Goal: Check status: Check status

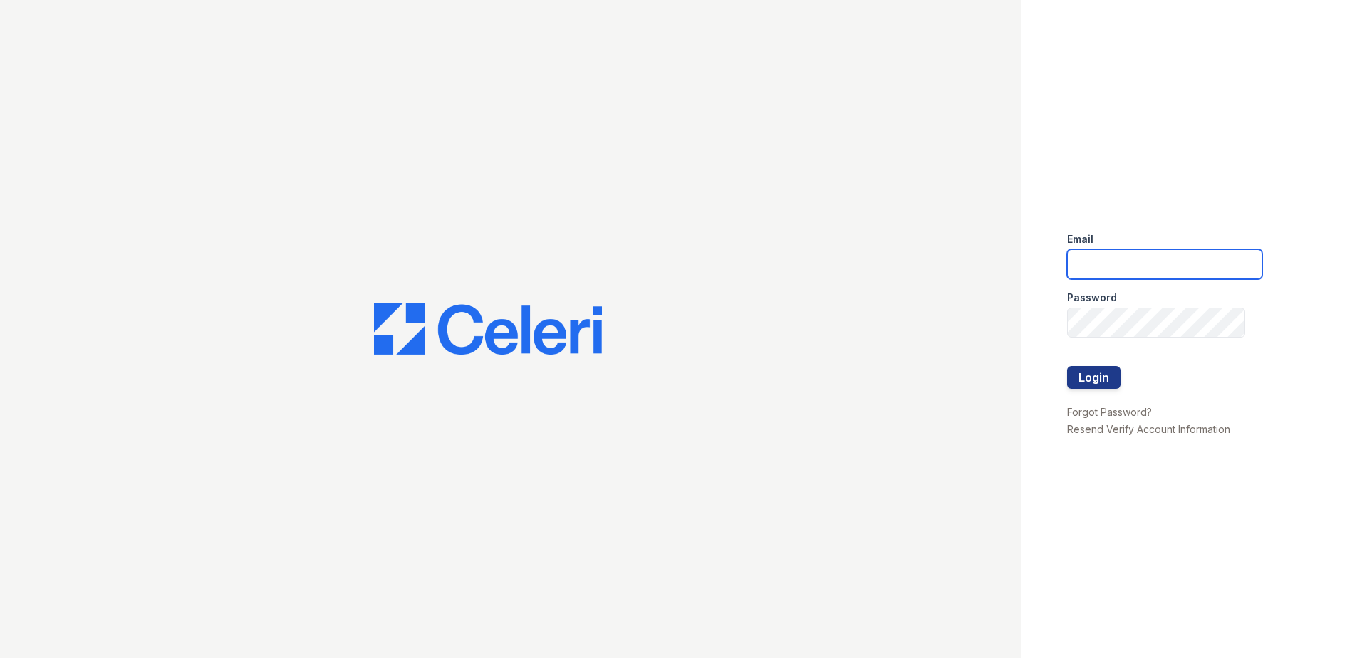
click at [1088, 257] on input "email" at bounding box center [1164, 264] width 195 height 30
type input "[EMAIL_ADDRESS][DOMAIN_NAME]"
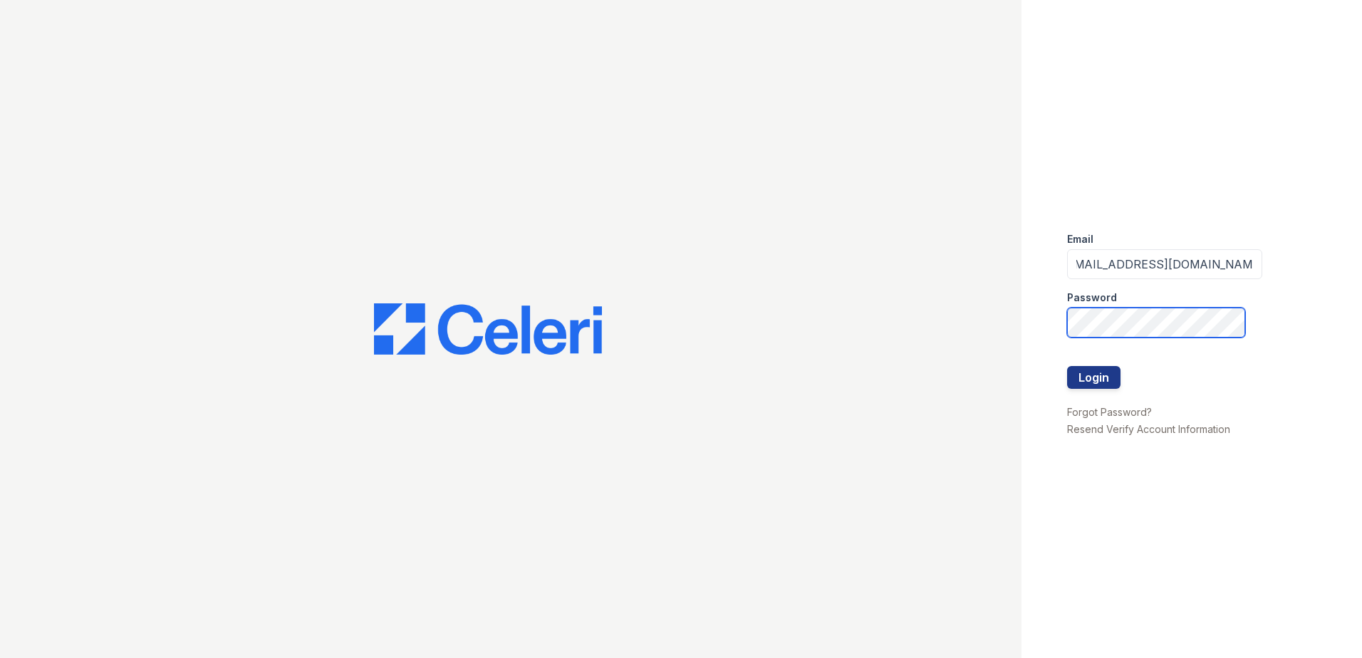
scroll to position [0, 0]
click at [1067, 366] on button "Login" at bounding box center [1093, 377] width 53 height 23
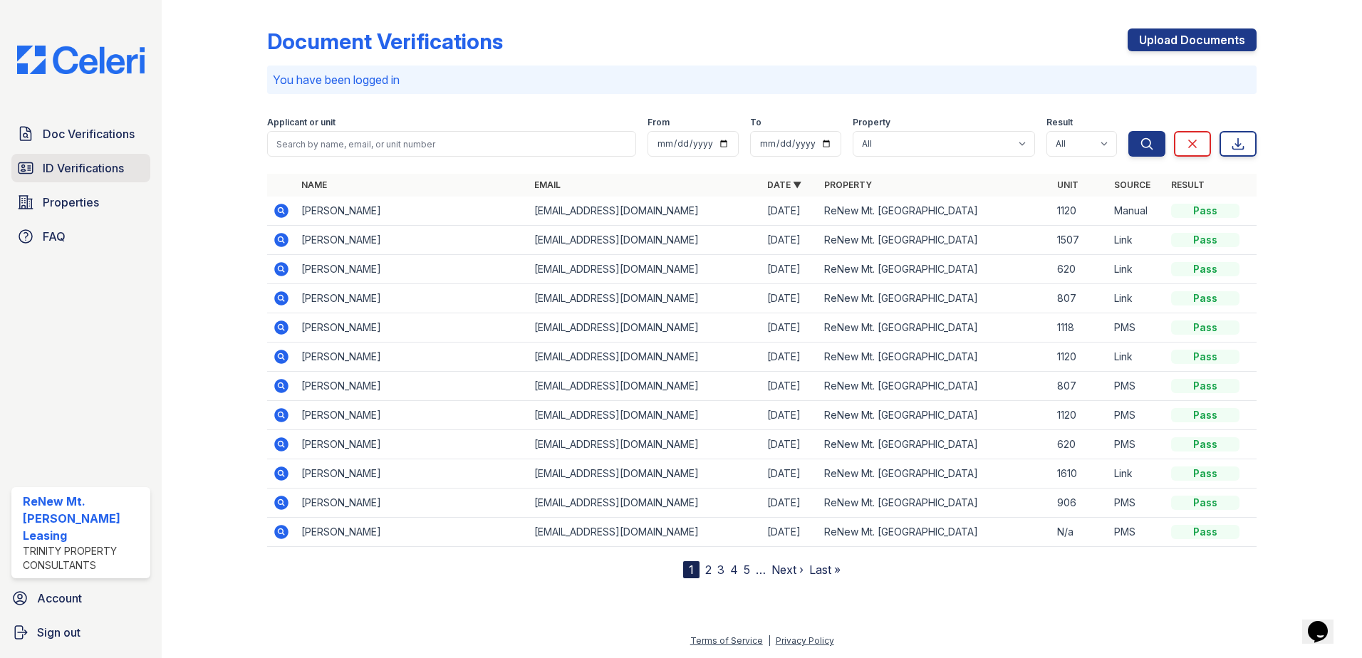
click at [88, 172] on span "ID Verifications" at bounding box center [83, 168] width 81 height 17
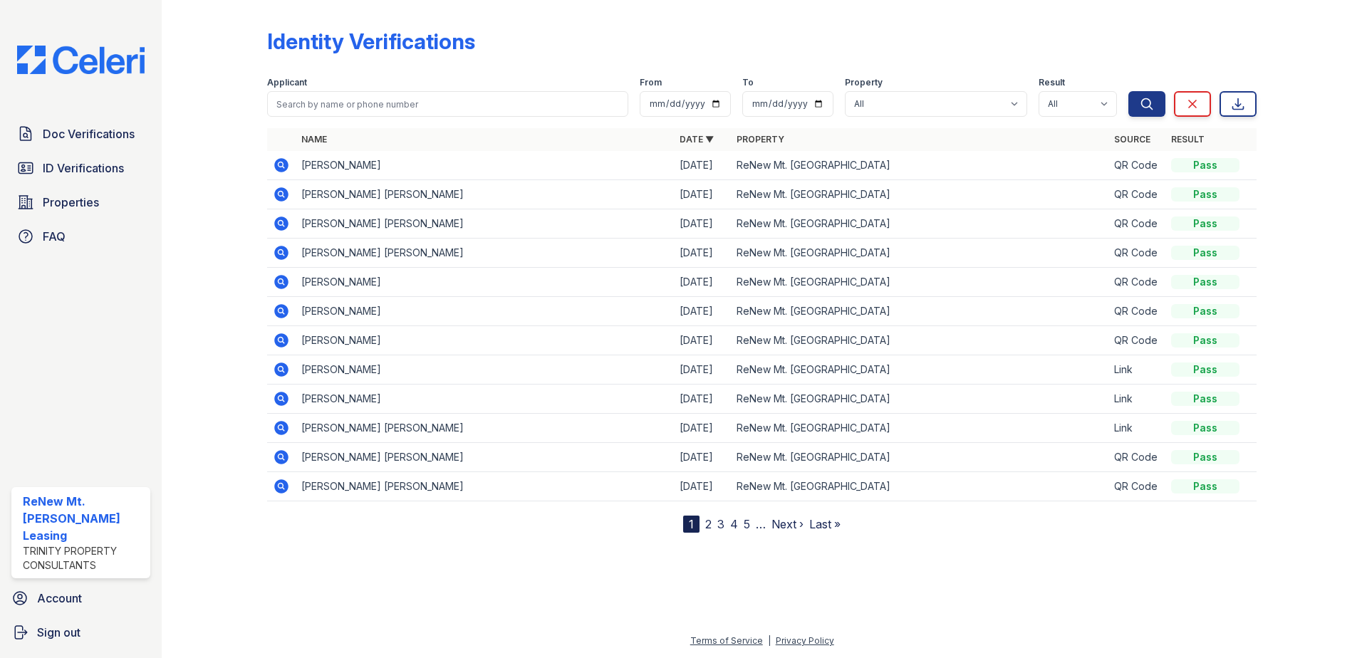
click at [278, 163] on icon at bounding box center [281, 165] width 17 height 17
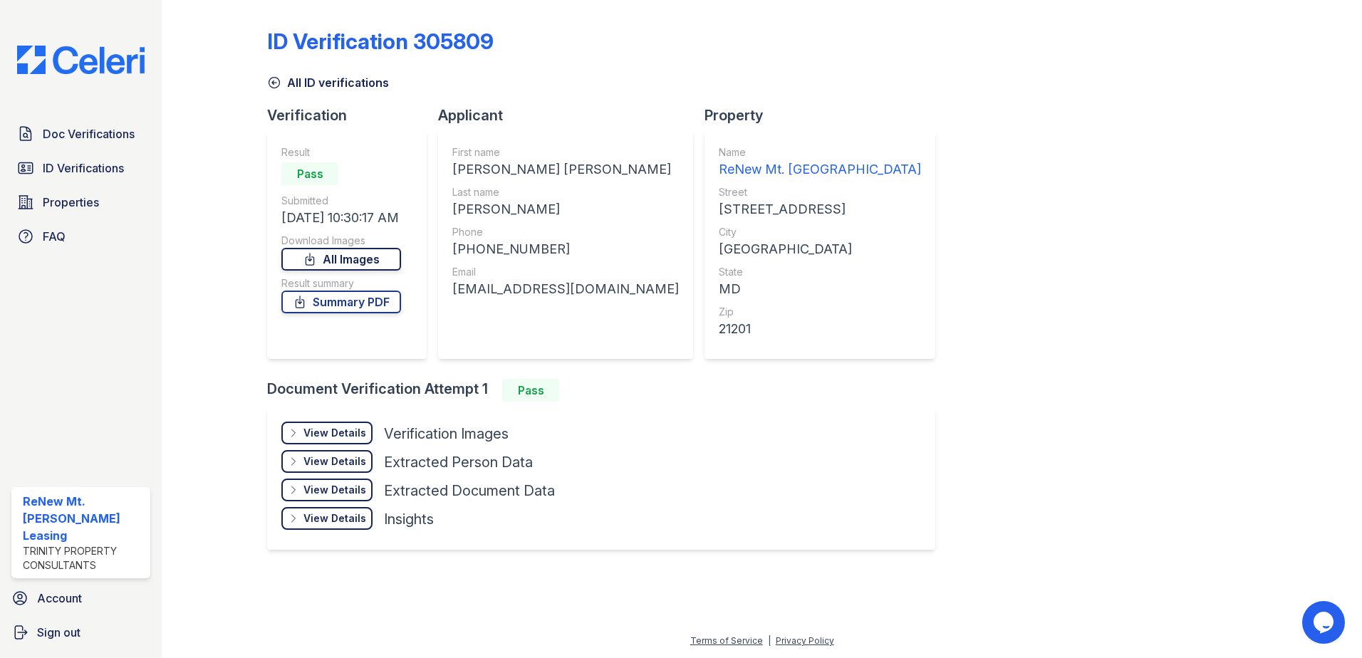
click at [345, 260] on link "All Images" at bounding box center [341, 259] width 120 height 23
click at [343, 306] on link "Summary PDF" at bounding box center [341, 302] width 120 height 23
